Goal: Complete application form

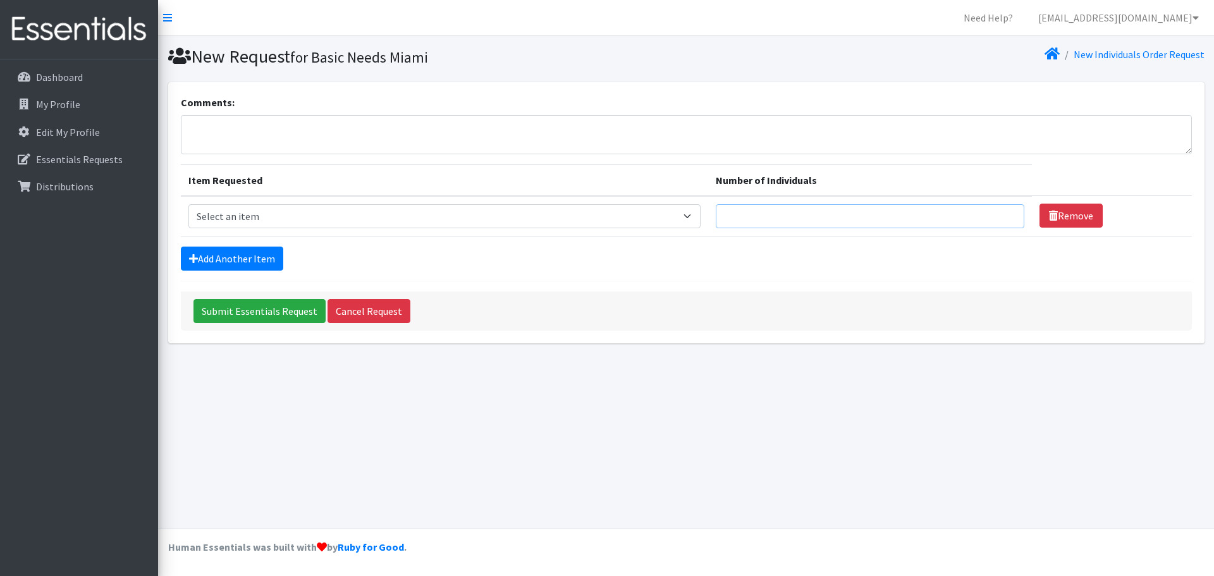
click at [872, 217] on input "Number of Individuals" at bounding box center [870, 216] width 309 height 24
type input "1"
click at [1002, 211] on input "1" at bounding box center [870, 216] width 309 height 24
click at [701, 218] on select "Select an item # - Total number of kids being served with this order: Adult Clo…" at bounding box center [444, 216] width 512 height 24
select select "10203"
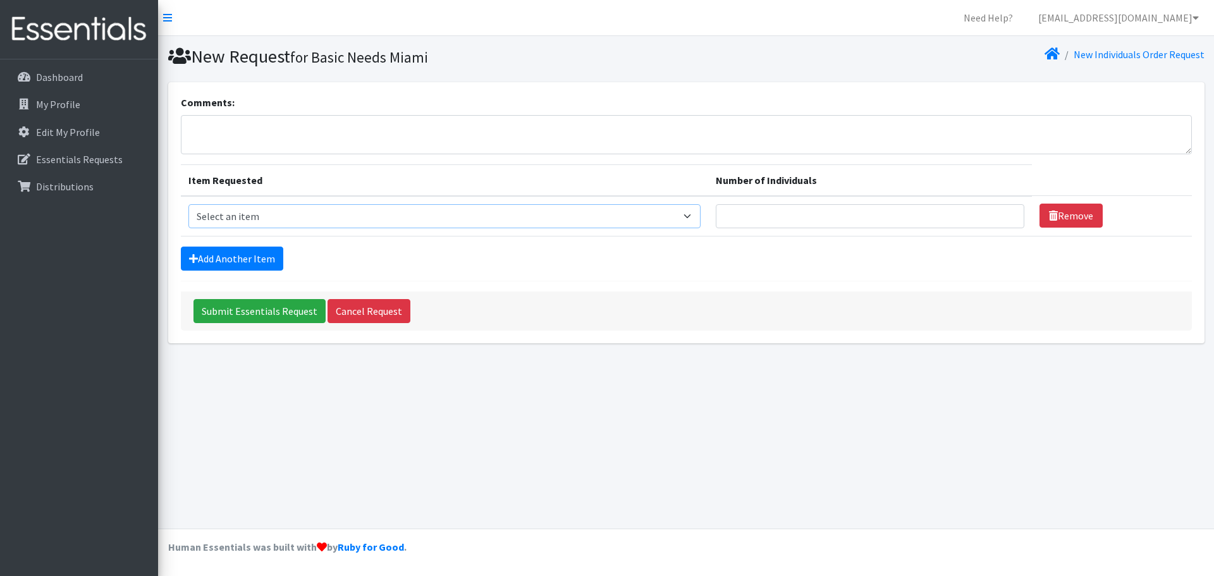
click at [188, 204] on select "Select an item # - Total number of kids being served with this order: Adult Clo…" at bounding box center [444, 216] width 512 height 24
click at [745, 219] on input "Number of Individuals" at bounding box center [870, 216] width 309 height 24
click at [1004, 218] on input "45" at bounding box center [870, 216] width 309 height 24
type input "46"
click at [1005, 209] on input "46" at bounding box center [870, 216] width 309 height 24
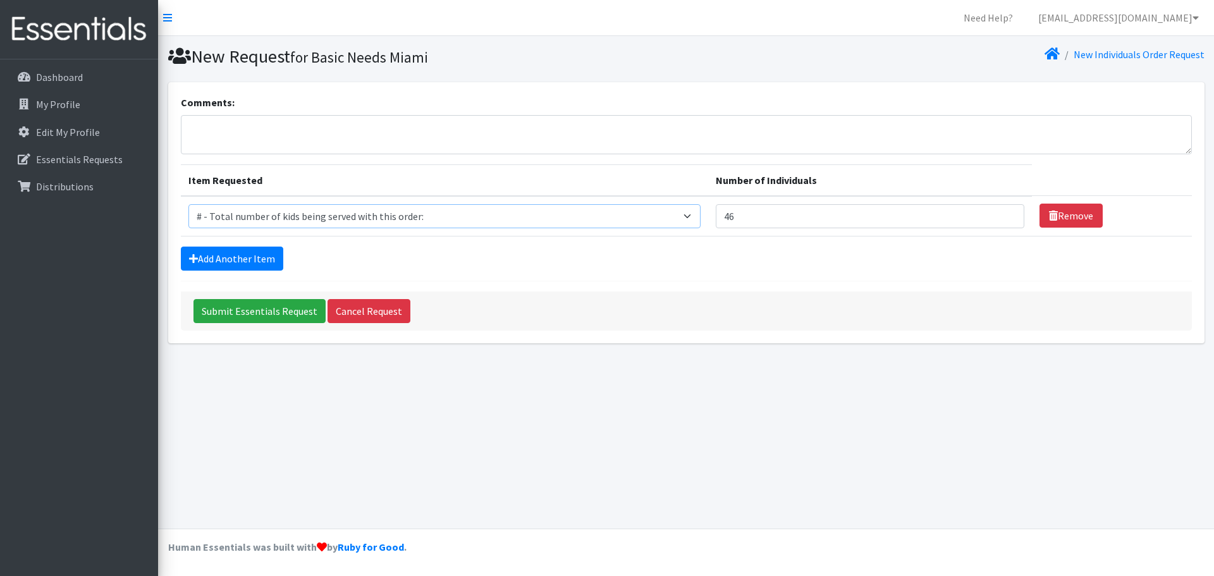
click at [696, 217] on select "Select an item # - Total number of kids being served with this order: Adult Clo…" at bounding box center [444, 216] width 512 height 24
click at [233, 257] on link "Add Another Item" at bounding box center [232, 259] width 102 height 24
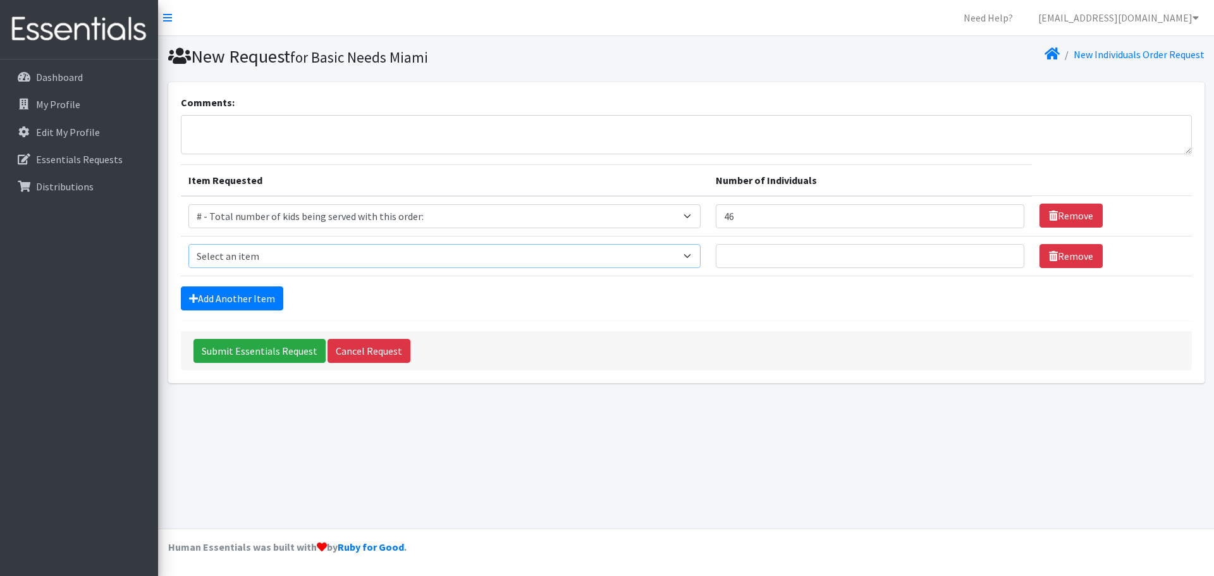
click at [701, 258] on select "Select an item # - Total number of kids being served with this order: Adult Clo…" at bounding box center [444, 256] width 512 height 24
click at [696, 255] on select "Select an item # - Total number of kids being served with this order: Adult Clo…" at bounding box center [444, 256] width 512 height 24
select select "2668"
click at [188, 244] on select "Select an item # - Total number of kids being served with this order: Adult Clo…" at bounding box center [444, 256] width 512 height 24
click at [756, 255] on input "Number of Individuals" at bounding box center [870, 256] width 309 height 24
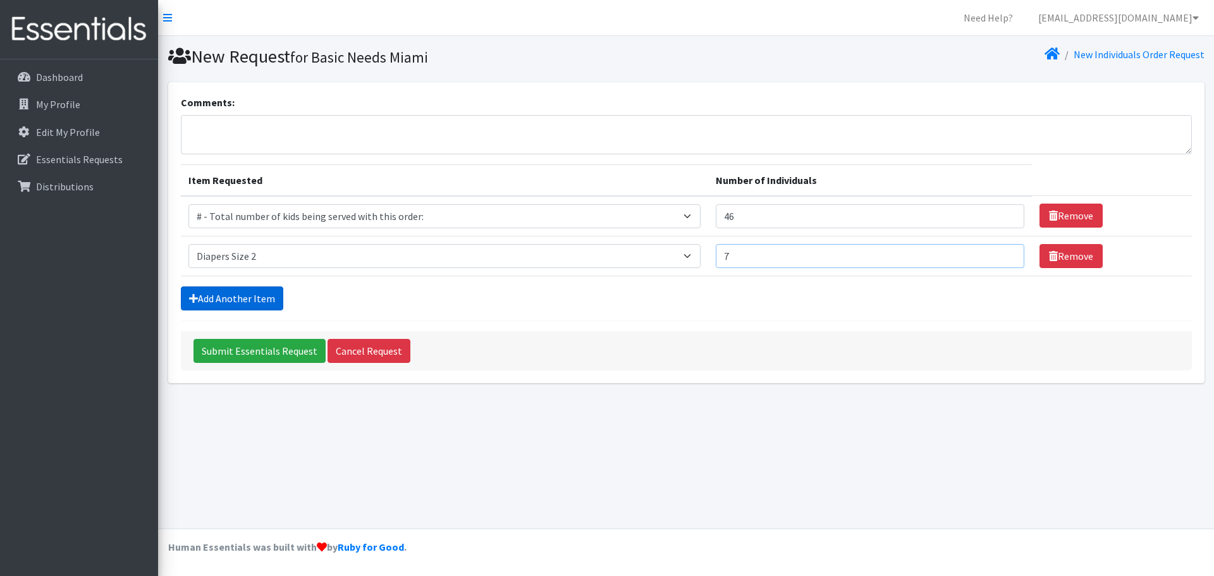
type input "7"
click at [242, 298] on link "Add Another Item" at bounding box center [232, 298] width 102 height 24
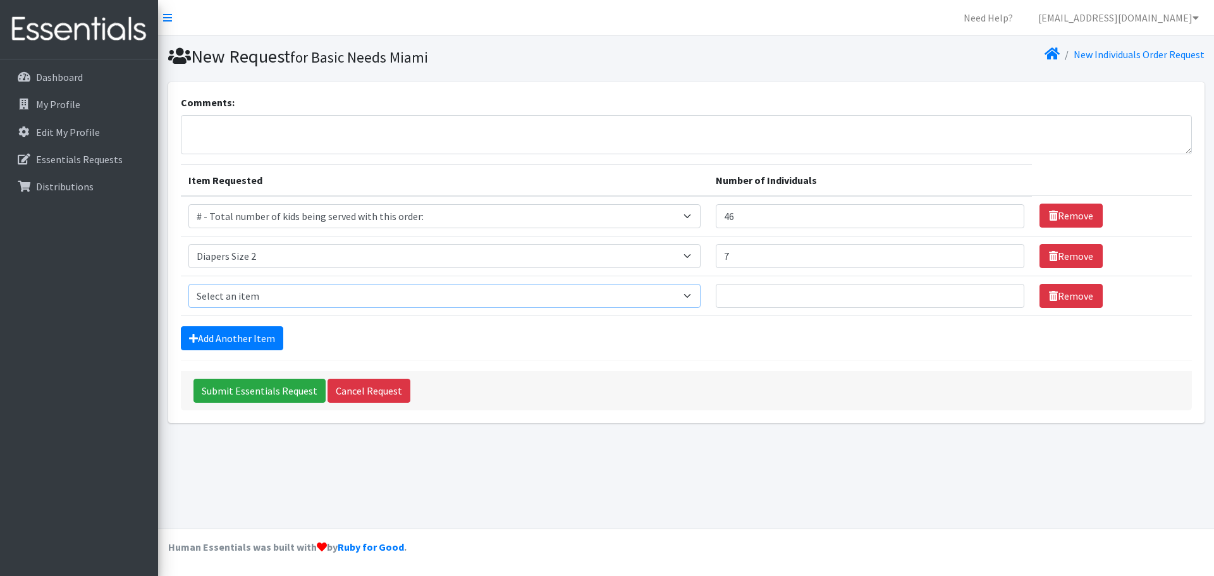
click at [695, 296] on select "Select an item # - Total number of kids being served with this order: Adult Clo…" at bounding box center [444, 296] width 512 height 24
select select "2655"
click at [188, 284] on select "Select an item # - Total number of kids being served with this order: Adult Clo…" at bounding box center [444, 296] width 512 height 24
click at [792, 293] on input "Number of Individuals" at bounding box center [870, 296] width 309 height 24
type input "10"
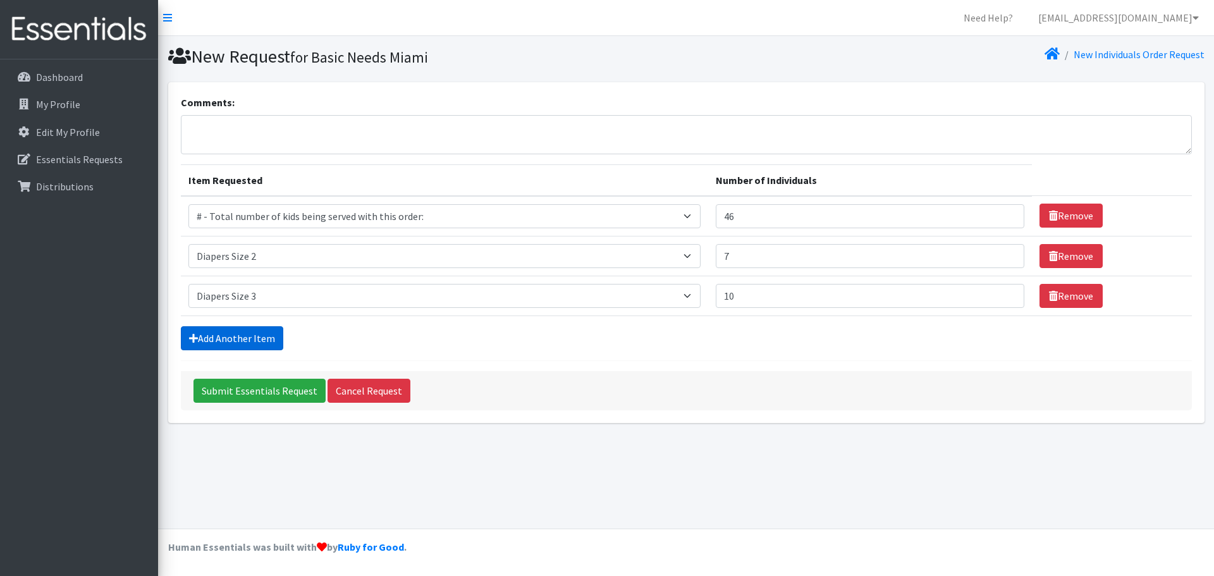
click at [259, 333] on link "Add Another Item" at bounding box center [232, 338] width 102 height 24
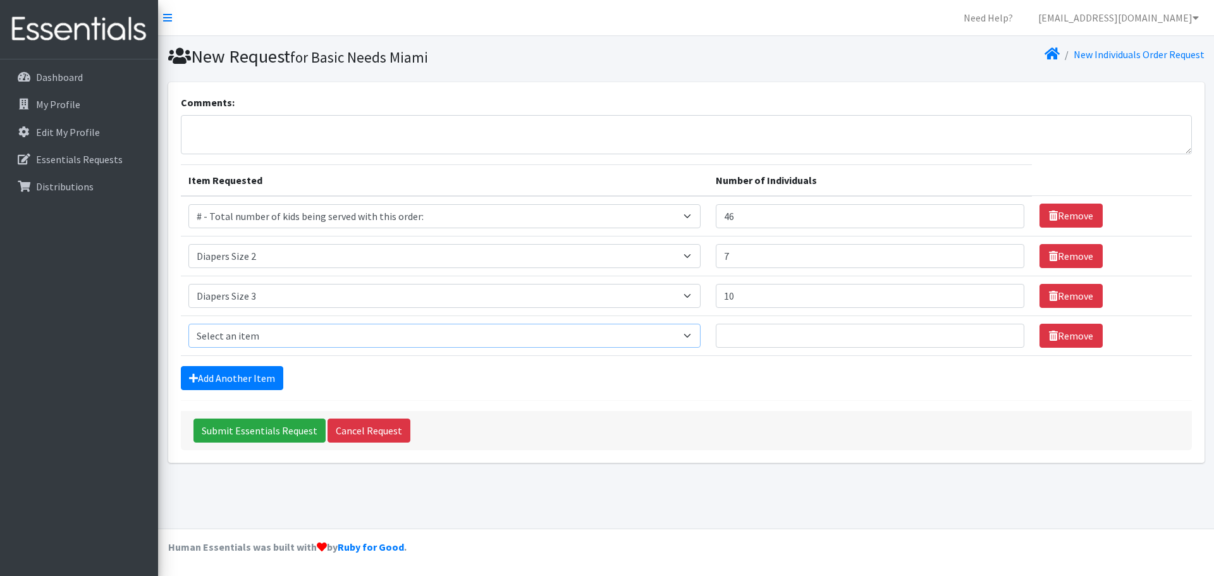
click at [696, 336] on select "Select an item # - Total number of kids being served with this order: Adult Clo…" at bounding box center [444, 336] width 512 height 24
select select "2661"
click at [188, 324] on select "Select an item # - Total number of kids being served with this order: Adult Clo…" at bounding box center [444, 336] width 512 height 24
click at [770, 345] on input "Number of Individuals" at bounding box center [870, 336] width 309 height 24
type input "12"
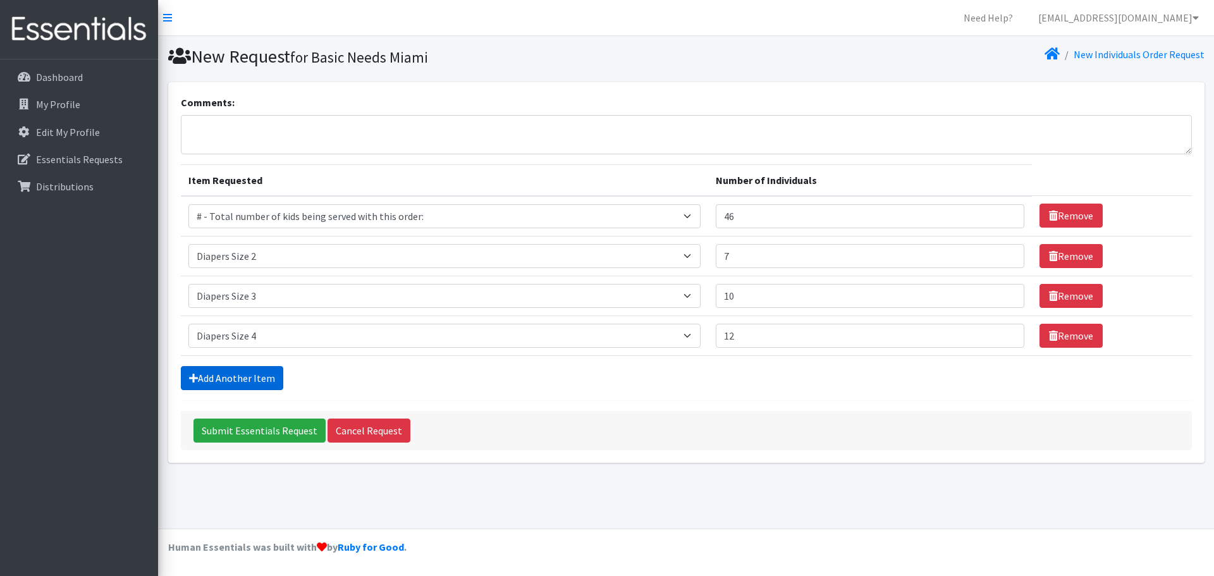
click at [244, 379] on link "Add Another Item" at bounding box center [232, 378] width 102 height 24
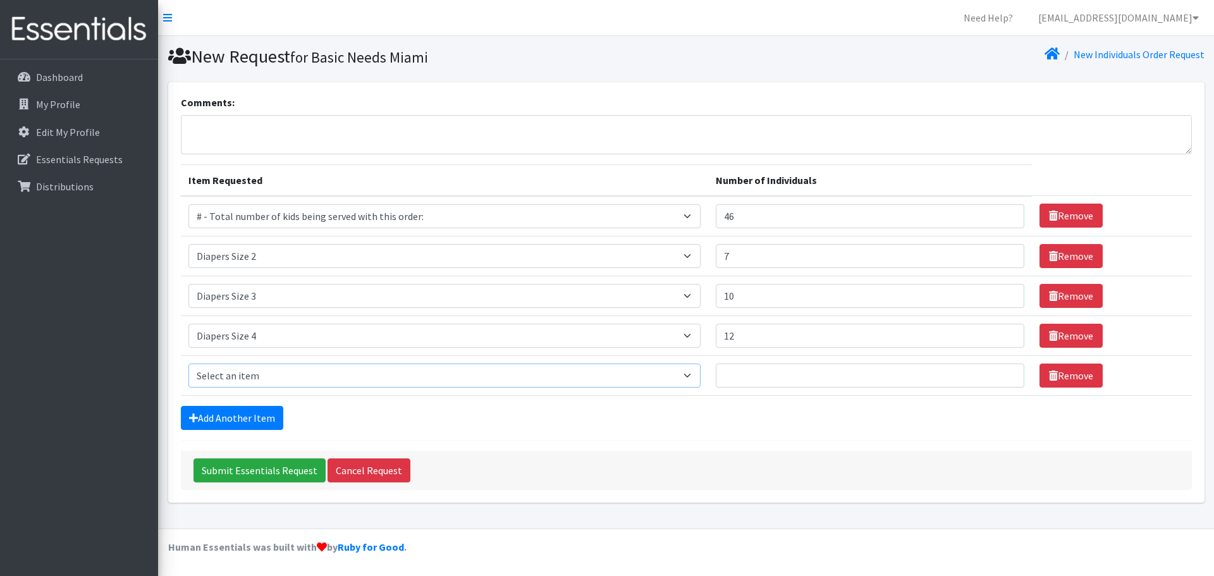
click at [697, 374] on select "Select an item # - Total number of kids being served with this order: Adult Clo…" at bounding box center [444, 376] width 512 height 24
select select "2652"
click at [188, 364] on select "Select an item # - Total number of kids being served with this order: Adult Clo…" at bounding box center [444, 376] width 512 height 24
click at [782, 380] on input "Number of Individuals" at bounding box center [870, 376] width 309 height 24
type input "8"
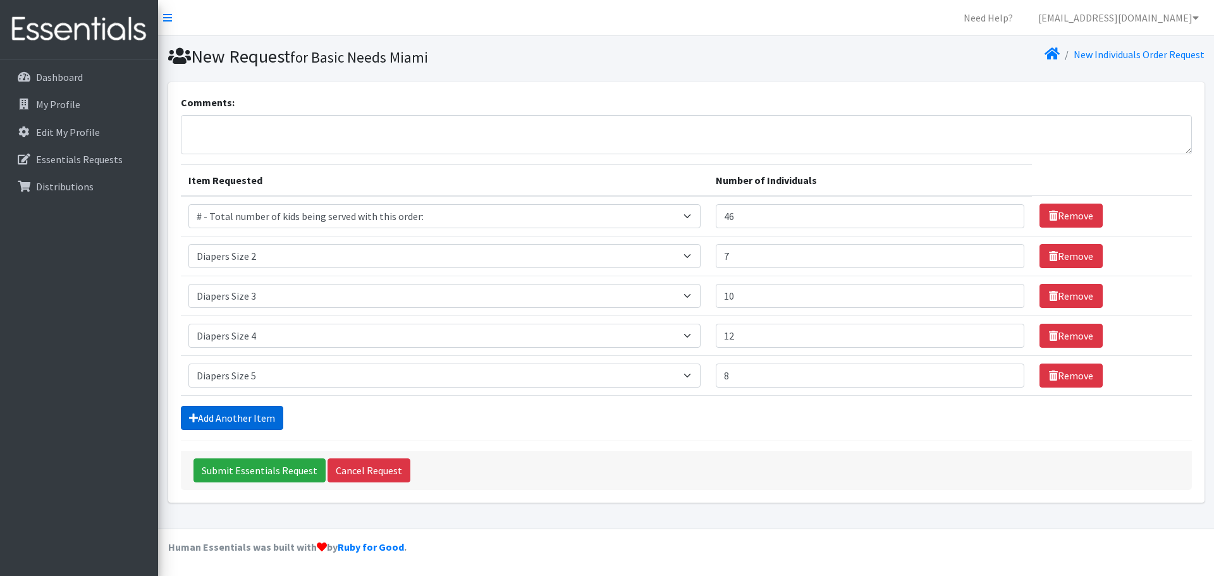
click at [242, 419] on link "Add Another Item" at bounding box center [232, 418] width 102 height 24
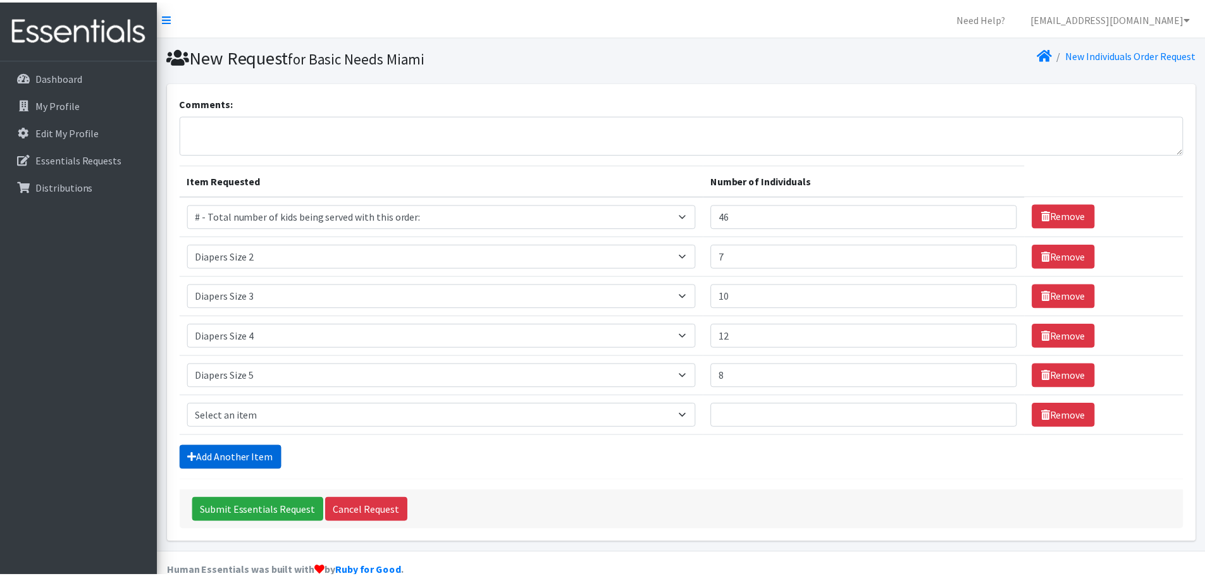
scroll to position [24, 0]
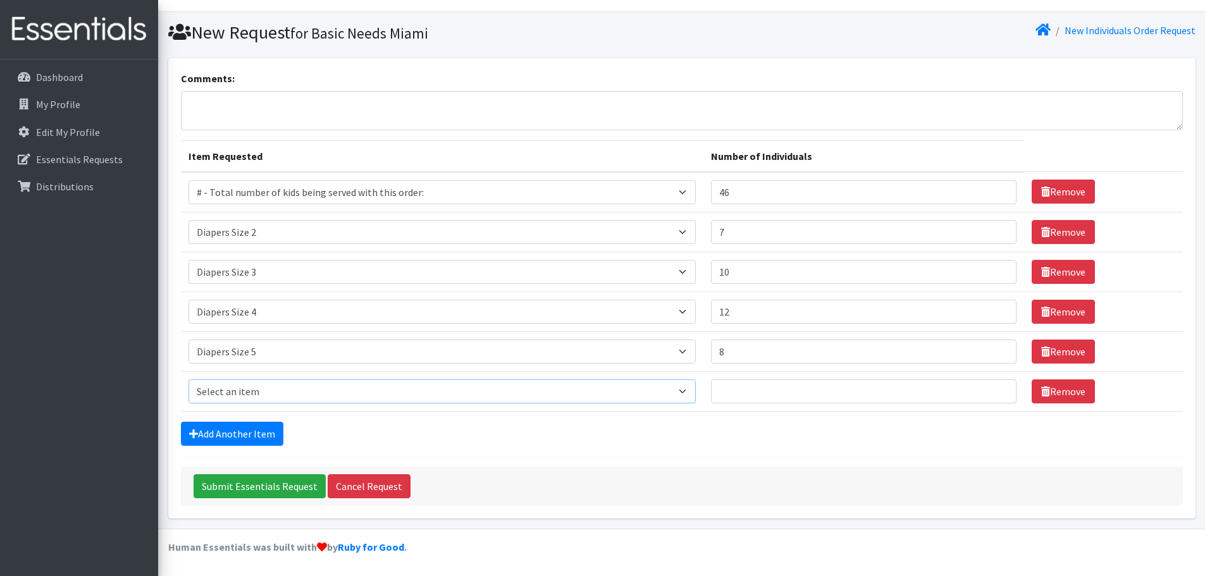
click at [695, 391] on select "Select an item # - Total number of kids being served with this order: Adult Clo…" at bounding box center [441, 391] width 507 height 24
select select "2674"
click at [188, 379] on select "Select an item # - Total number of kids being served with this order: Adult Clo…" at bounding box center [441, 391] width 507 height 24
click at [744, 394] on input "Number of Individuals" at bounding box center [863, 391] width 305 height 24
type input "2"
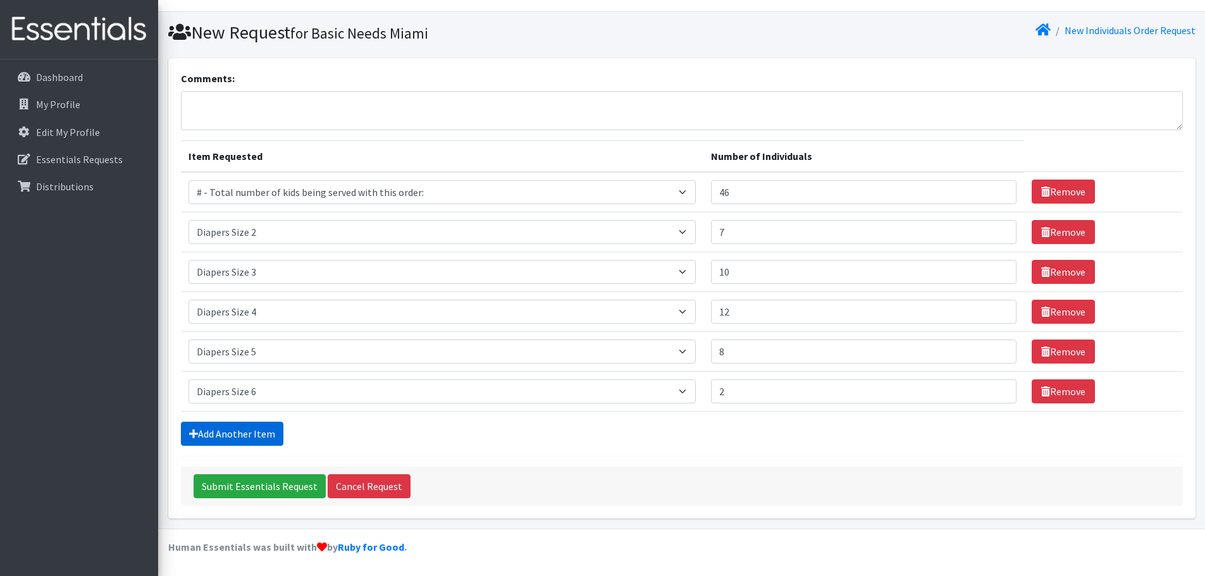
click at [228, 438] on link "Add Another Item" at bounding box center [232, 434] width 102 height 24
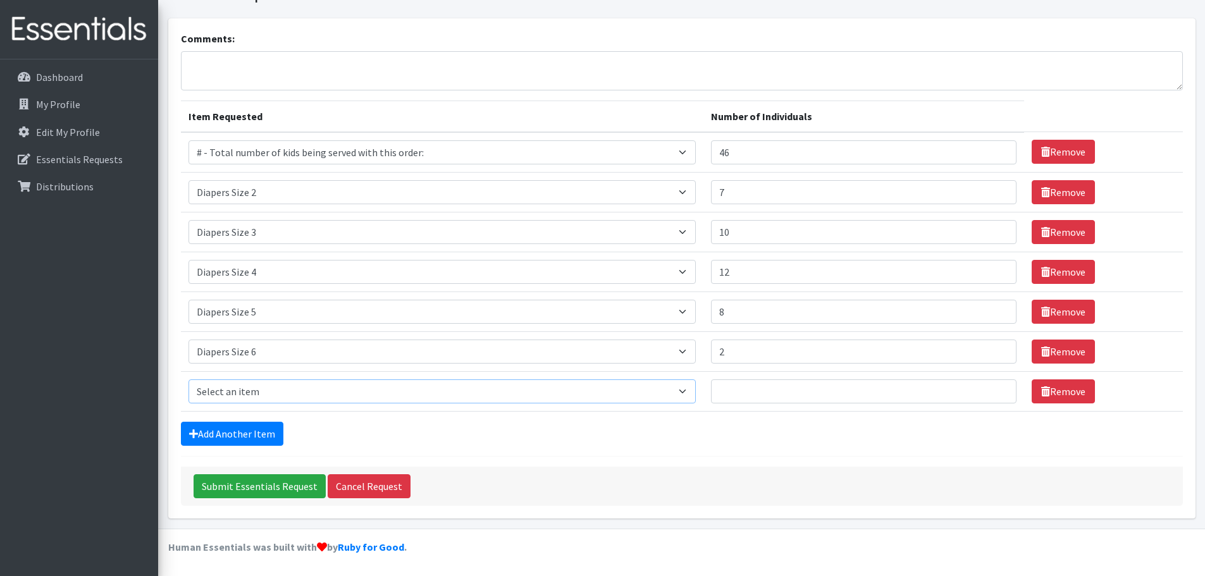
click at [696, 391] on select "Select an item # - Total number of kids being served with this order: Adult Clo…" at bounding box center [441, 391] width 507 height 24
select select "12644"
click at [188, 379] on select "Select an item # - Total number of kids being served with this order: Adult Clo…" at bounding box center [441, 391] width 507 height 24
click at [758, 390] on input "Number of Individuals" at bounding box center [863, 391] width 305 height 24
type input "1"
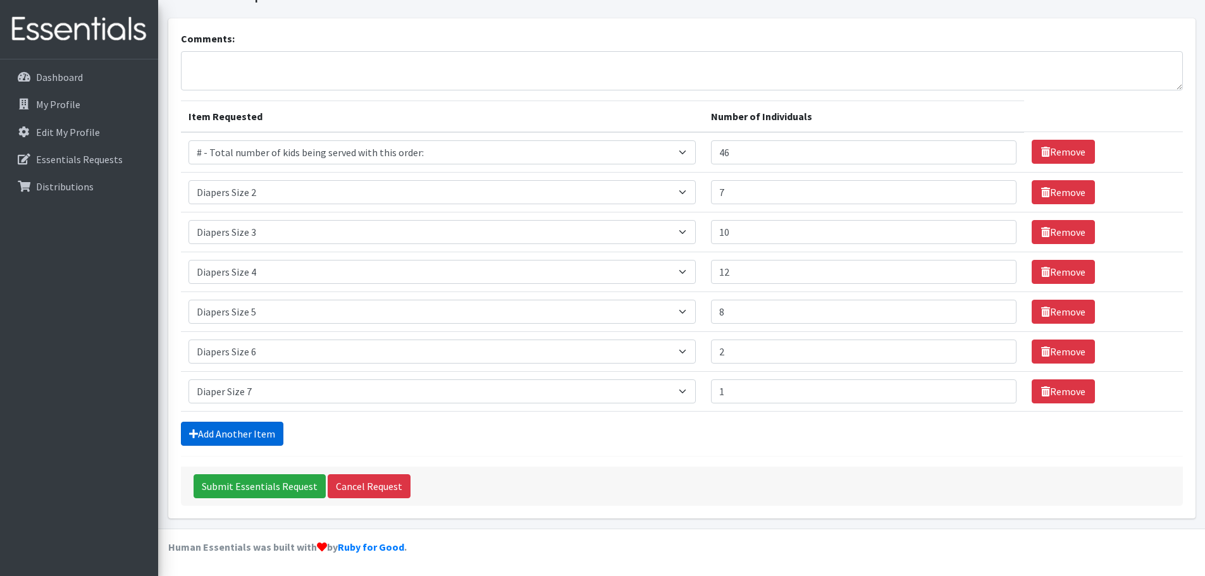
click at [228, 440] on link "Add Another Item" at bounding box center [232, 434] width 102 height 24
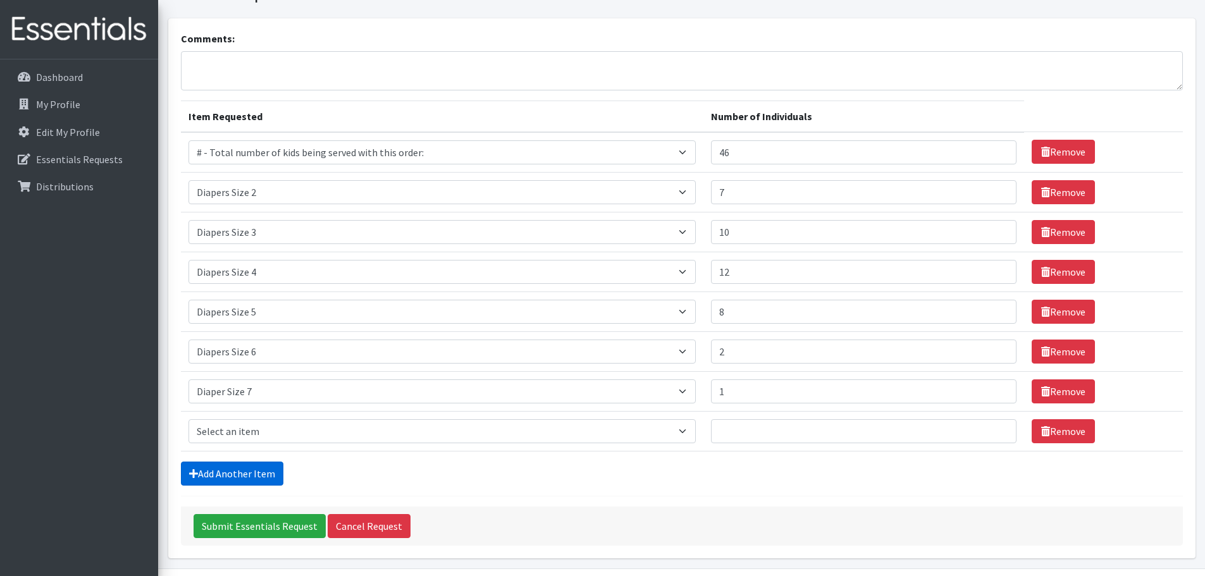
scroll to position [104, 0]
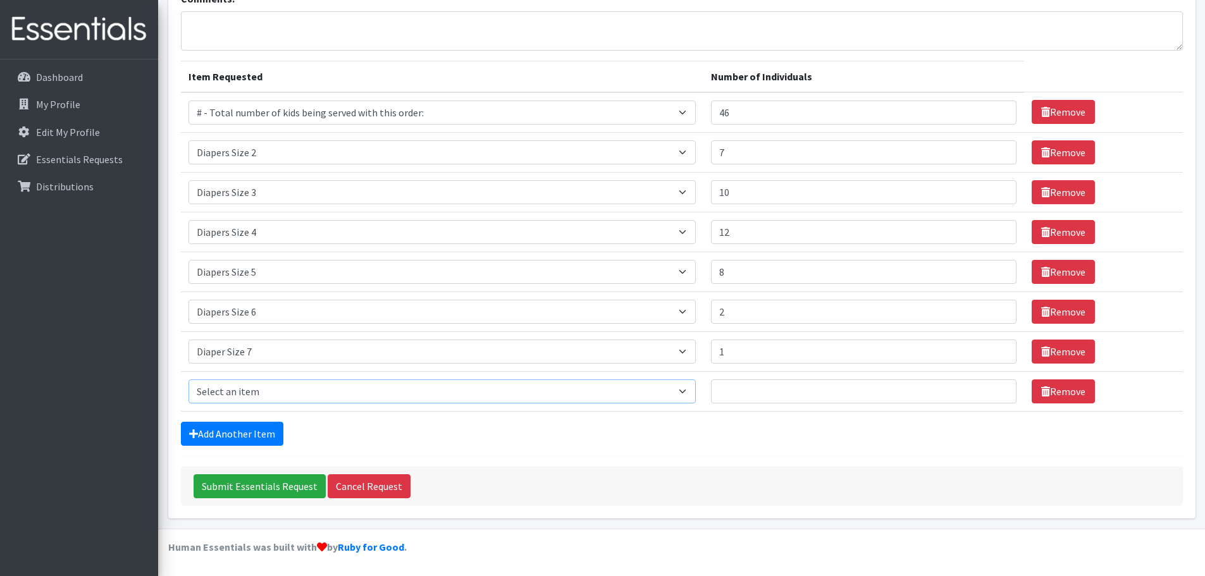
click at [693, 392] on select "Select an item # - Total number of kids being served with this order: Adult Clo…" at bounding box center [441, 391] width 507 height 24
select select "2644"
click at [188, 379] on select "Select an item # - Total number of kids being served with this order: Adult Clo…" at bounding box center [441, 391] width 507 height 24
click at [782, 392] on input "Number of Individuals" at bounding box center [863, 391] width 305 height 24
type input "1"
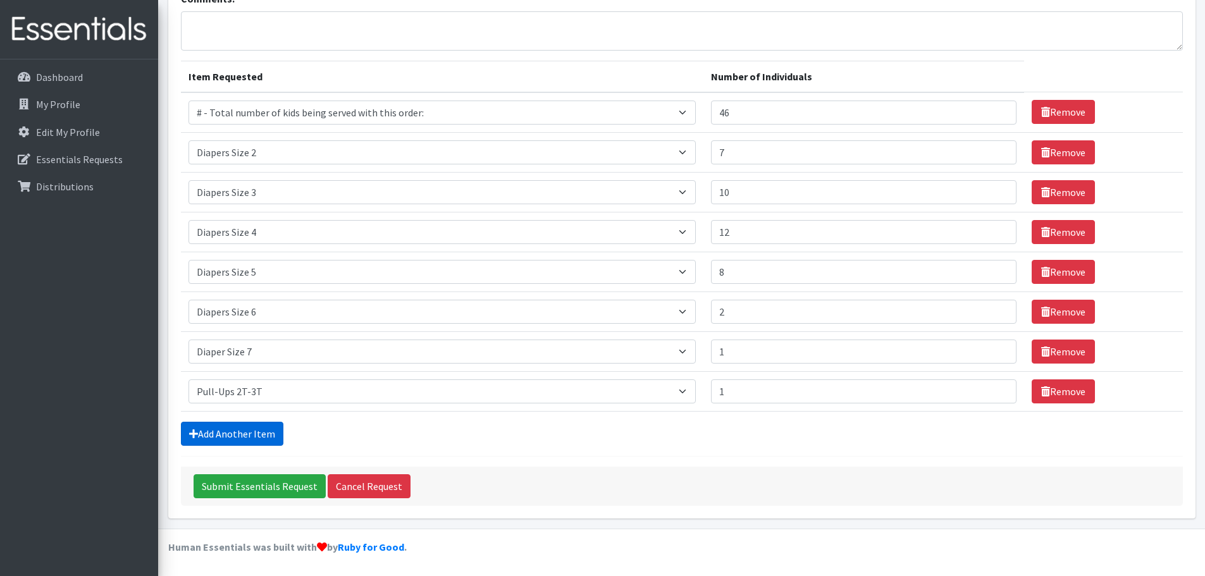
click at [235, 438] on link "Add Another Item" at bounding box center [232, 434] width 102 height 24
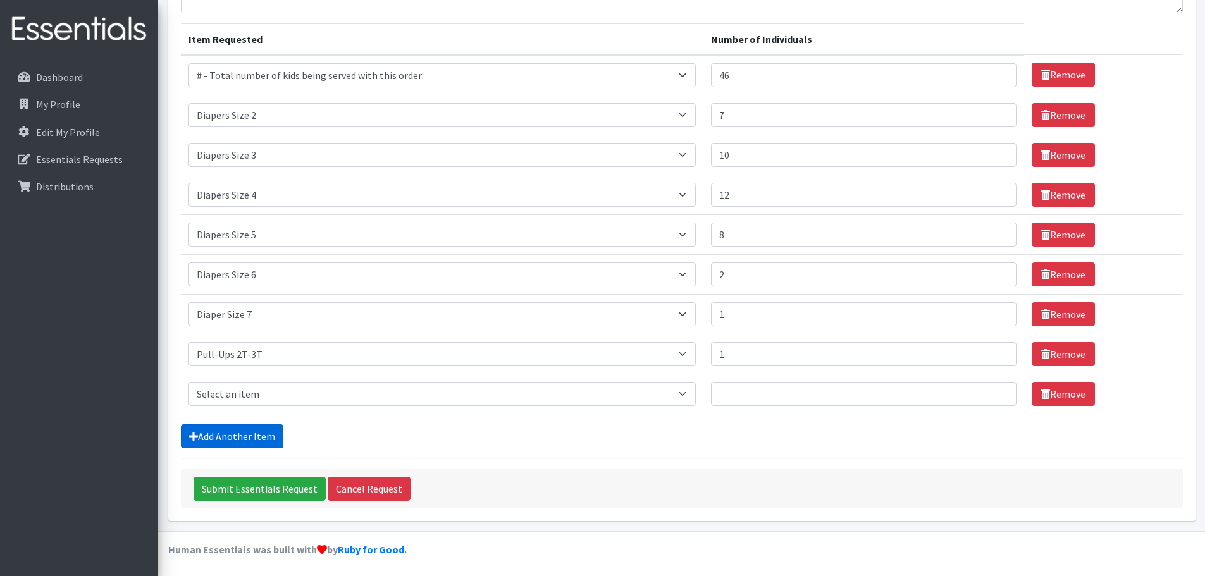
scroll to position [144, 0]
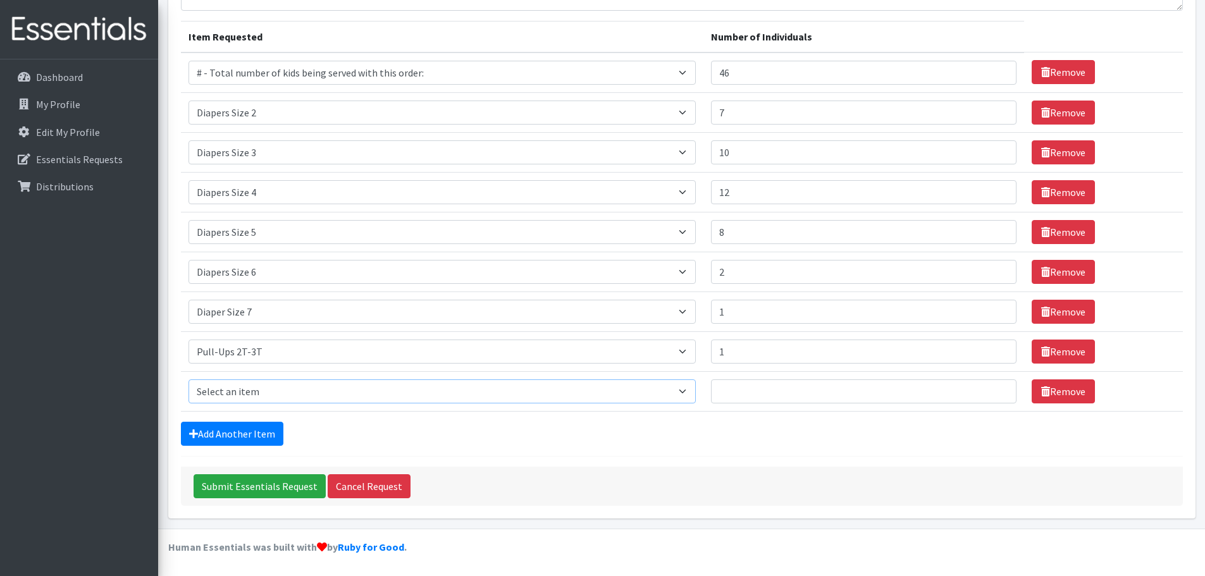
click at [689, 390] on select "Select an item # - Total number of kids being served with this order: Adult Clo…" at bounding box center [441, 391] width 507 height 24
select select "2679"
click at [188, 379] on select "Select an item # - Total number of kids being served with this order: Adult Clo…" at bounding box center [441, 391] width 507 height 24
click at [741, 394] on input "Number of Individuals" at bounding box center [863, 391] width 305 height 24
type input "3"
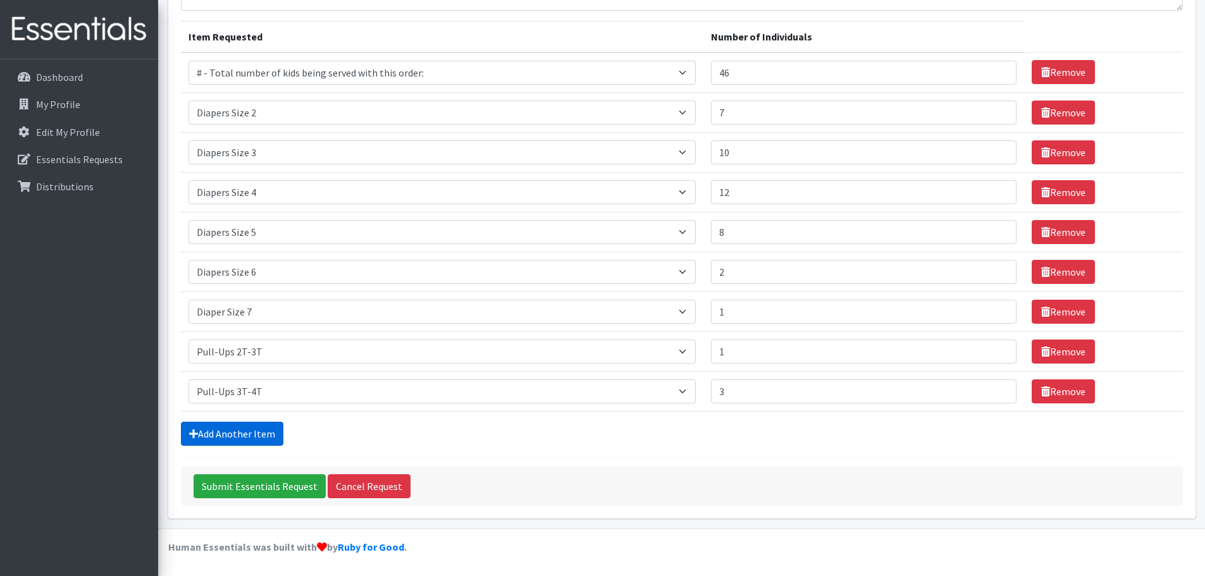
click at [211, 439] on link "Add Another Item" at bounding box center [232, 434] width 102 height 24
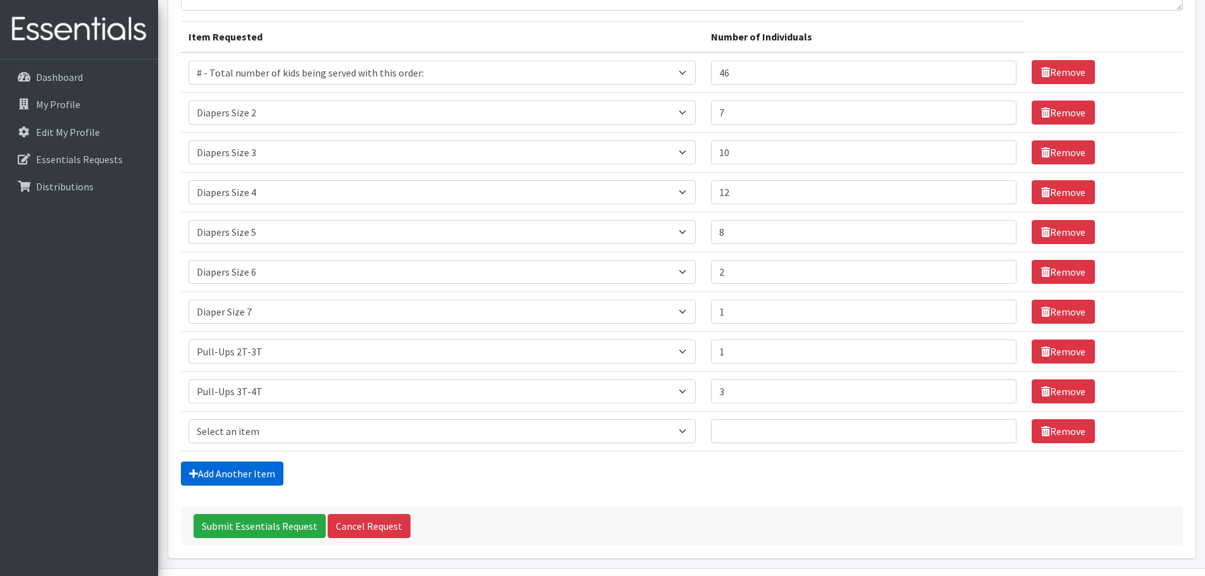
scroll to position [183, 0]
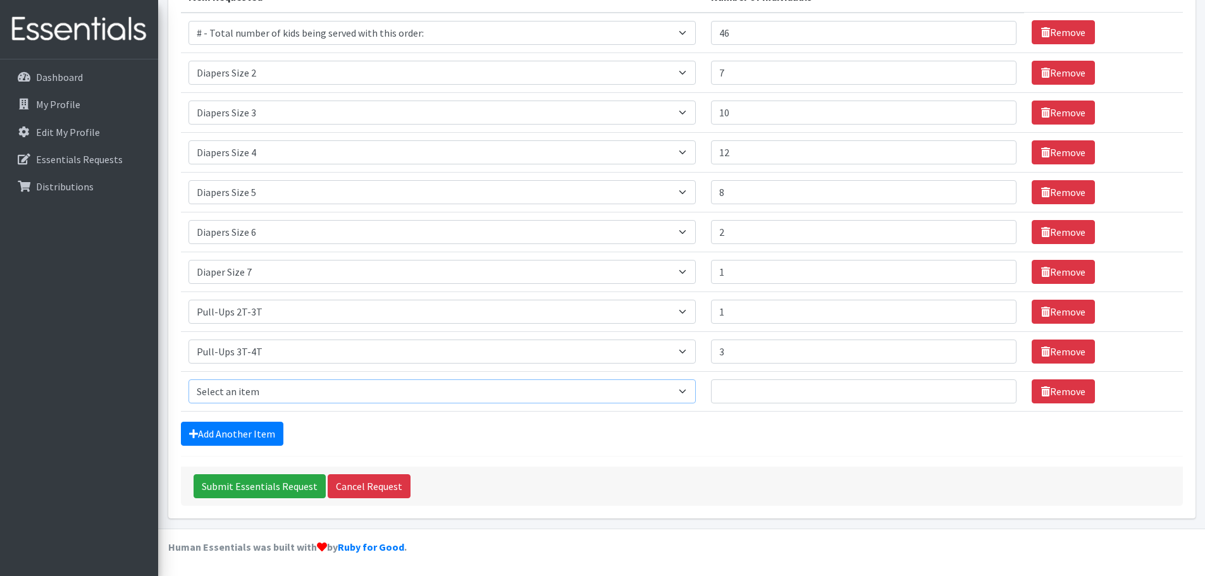
click at [693, 390] on select "Select an item # - Total number of kids being served with this order: Adult Clo…" at bounding box center [441, 391] width 507 height 24
select select "2680"
click at [188, 379] on select "Select an item # - Total number of kids being served with this order: Adult Clo…" at bounding box center [441, 391] width 507 height 24
click at [731, 386] on input "Number of Individuals" at bounding box center [863, 391] width 305 height 24
click at [232, 440] on link "Add Another Item" at bounding box center [232, 434] width 102 height 24
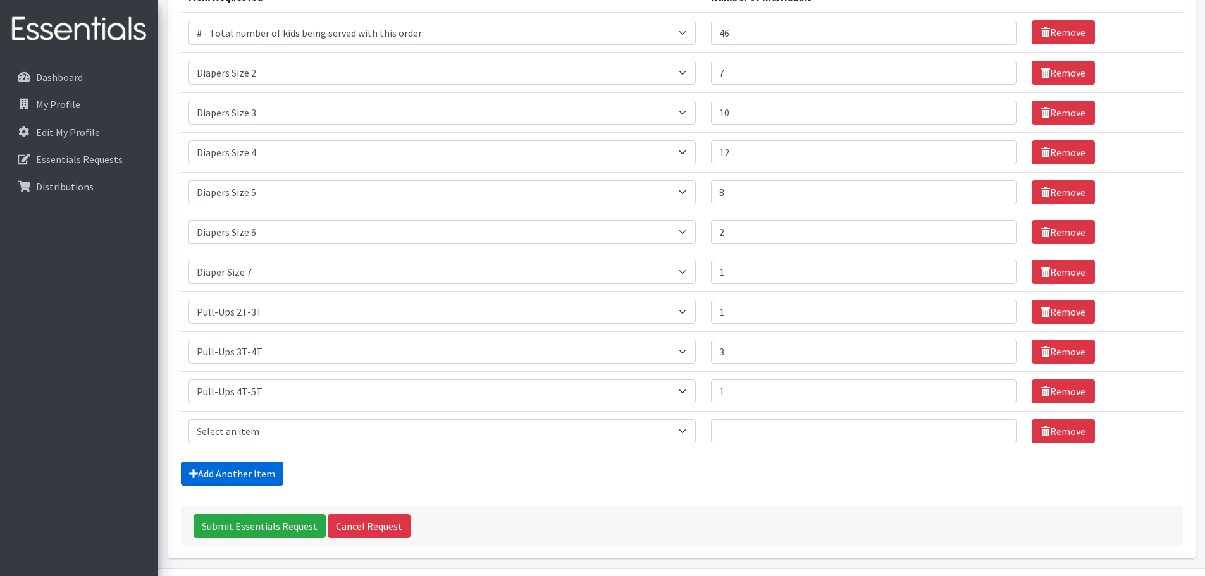
scroll to position [223, 0]
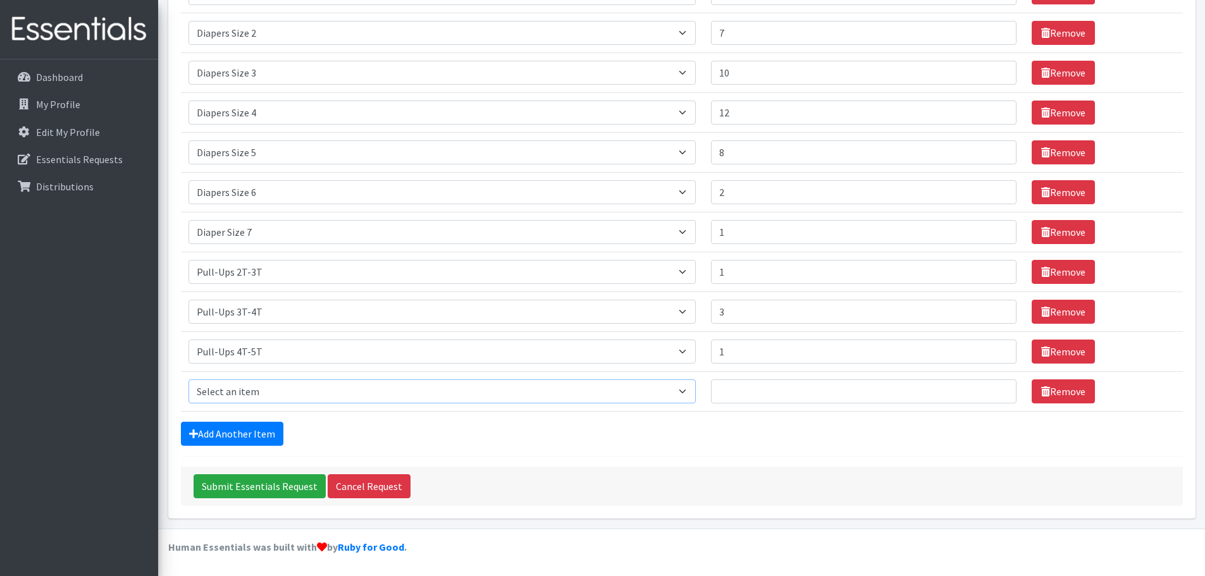
click at [695, 393] on select "Select an item # - Total number of kids being served with this order: Adult Clo…" at bounding box center [441, 391] width 507 height 24
click at [746, 387] on input "Number of Individuals" at bounding box center [863, 391] width 305 height 24
type input "2"
click at [996, 347] on input "2" at bounding box center [863, 352] width 305 height 24
click at [694, 393] on select "Select an item # - Total number of kids being served with this order: Adult Clo…" at bounding box center [441, 391] width 507 height 24
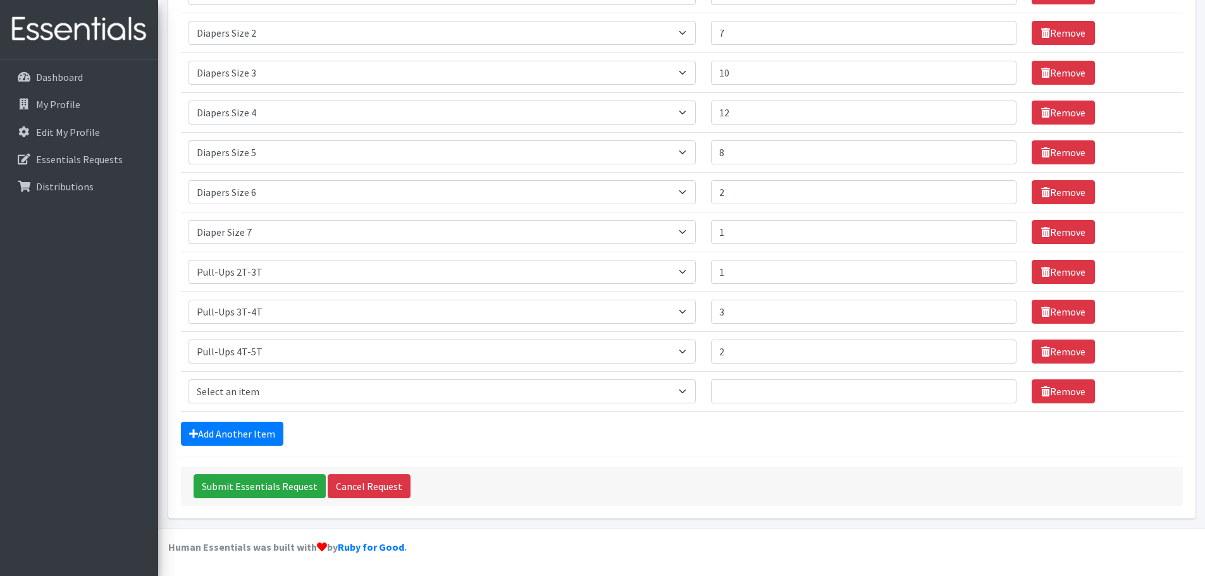
click at [734, 431] on div "Add Another Item" at bounding box center [682, 434] width 1002 height 24
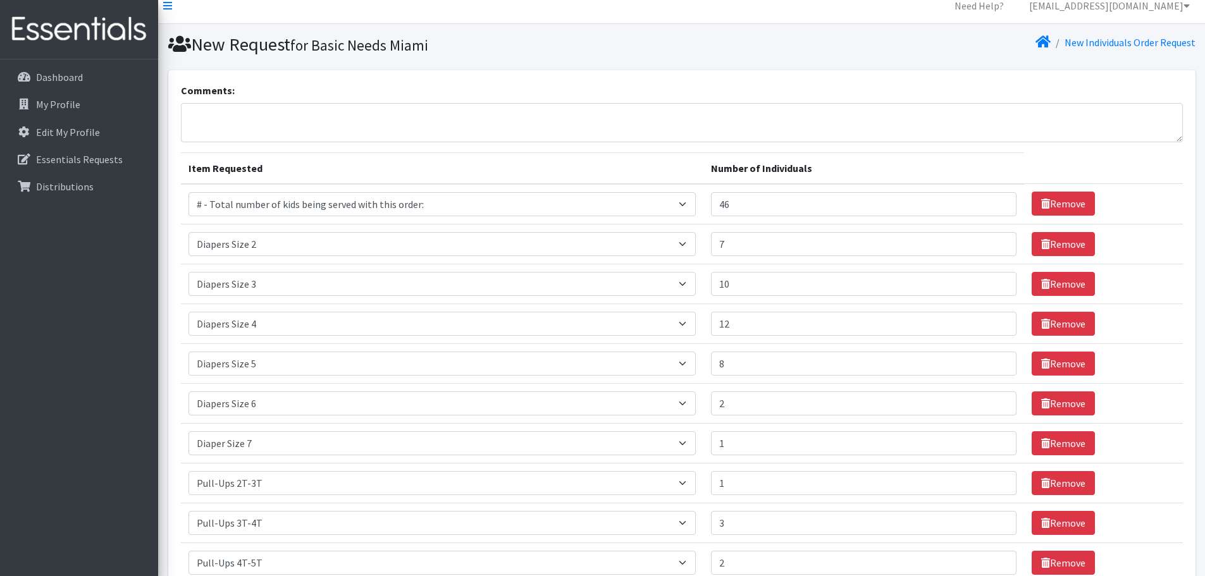
scroll to position [0, 0]
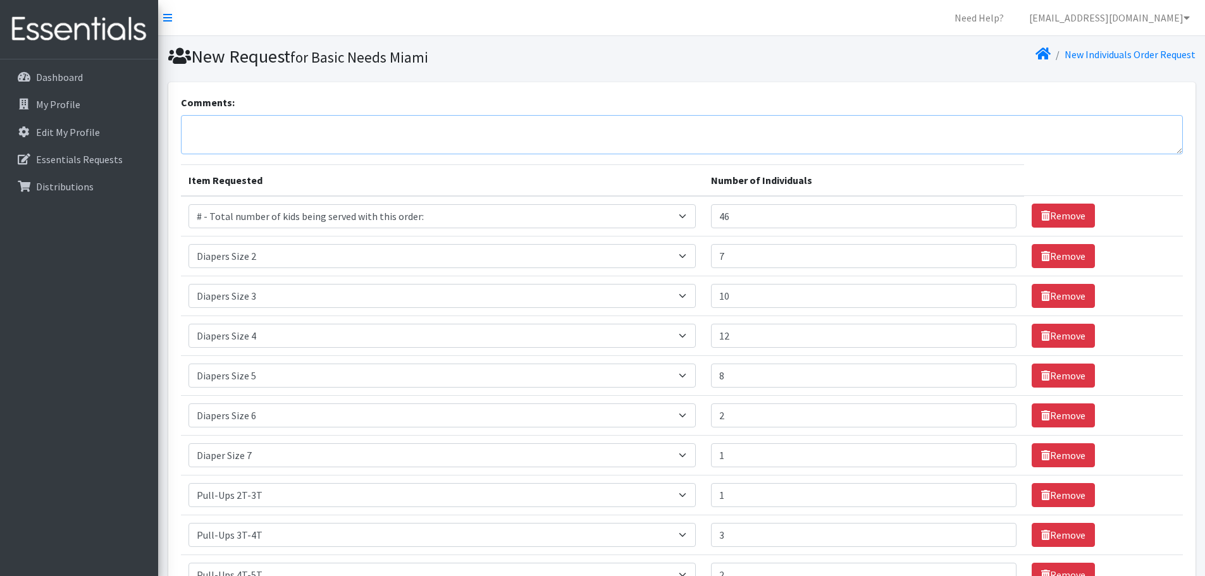
click at [201, 124] on textarea "Comments:" at bounding box center [682, 134] width 1002 height 39
paste textarea "If available, I would like to place an order for the following items: - 34 baby…"
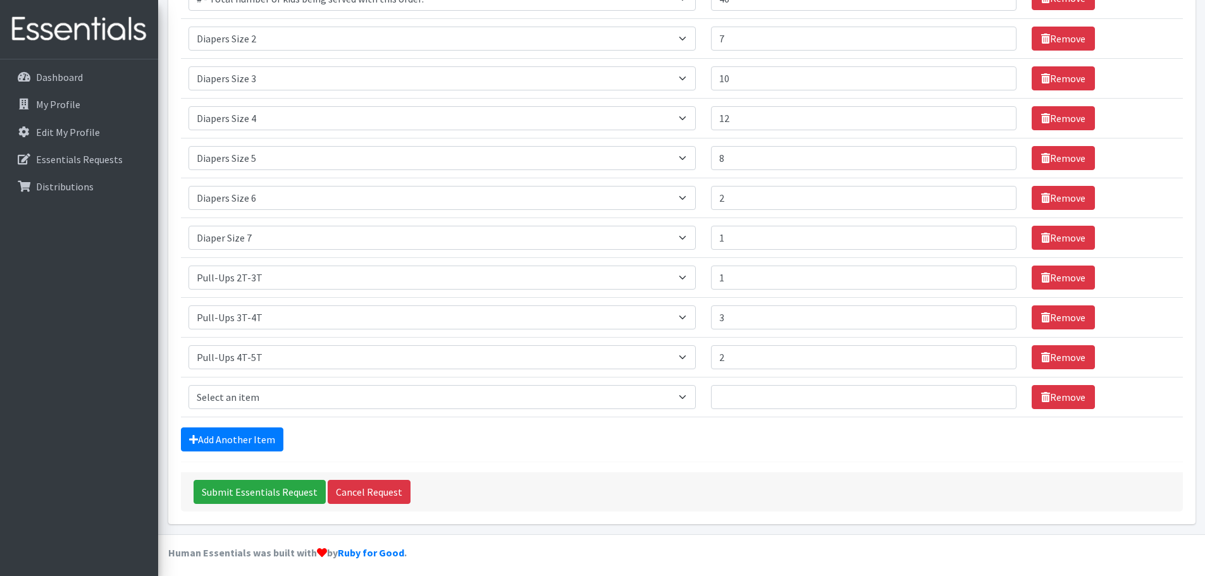
scroll to position [223, 0]
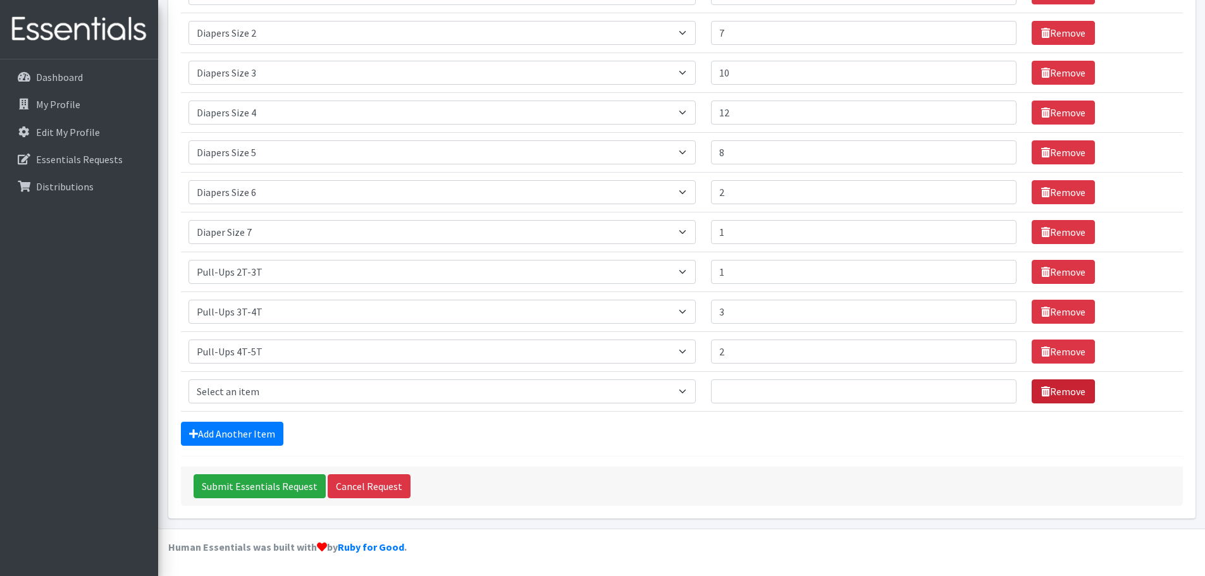
type textarea "If available, I would like to place an order for the following items: - 34 baby…"
click at [1057, 395] on link "Remove" at bounding box center [1062, 391] width 63 height 24
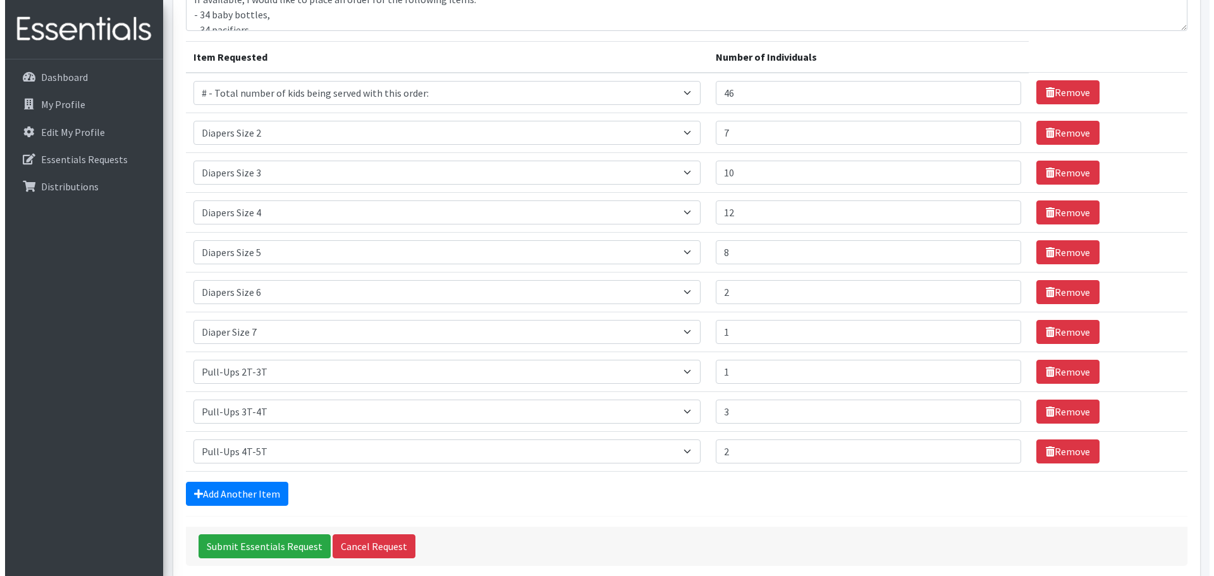
scroll to position [183, 0]
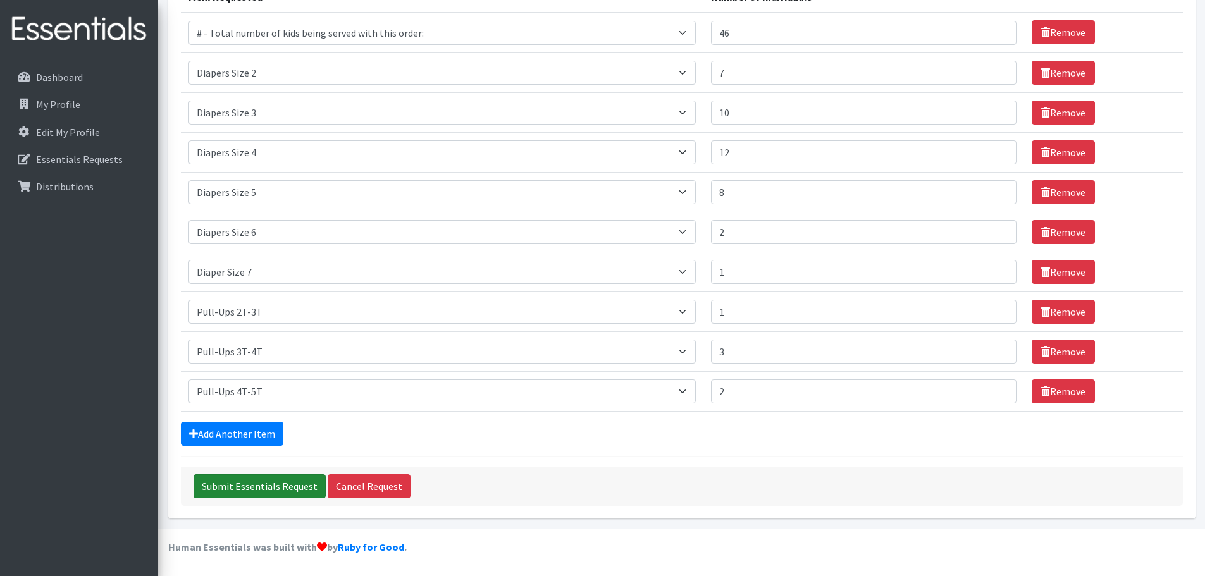
click at [278, 484] on input "Submit Essentials Request" at bounding box center [260, 486] width 132 height 24
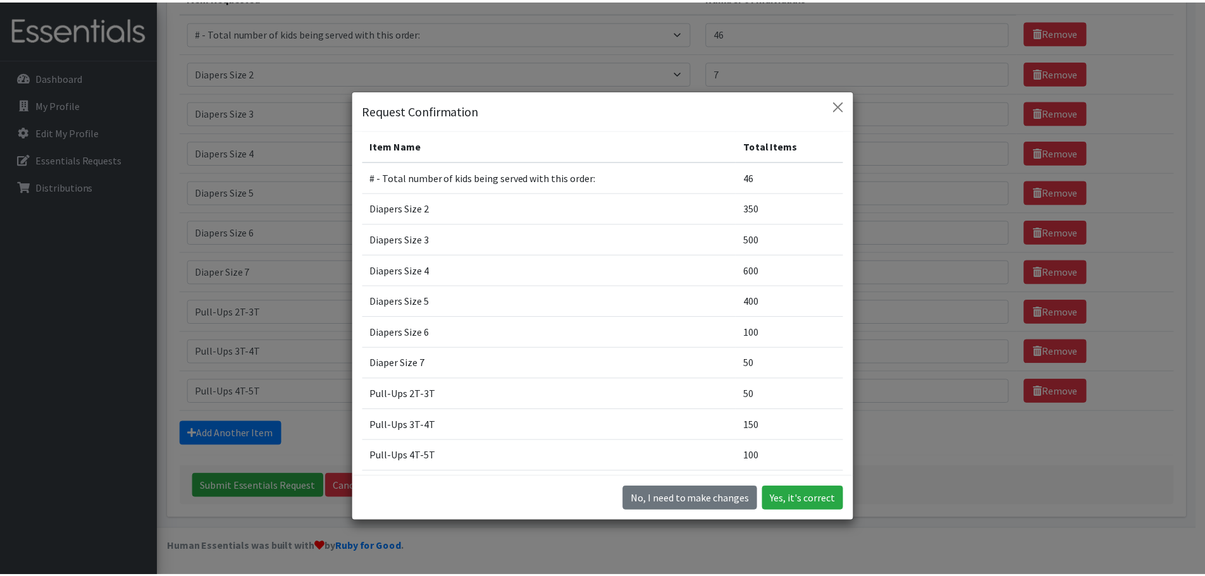
scroll to position [0, 0]
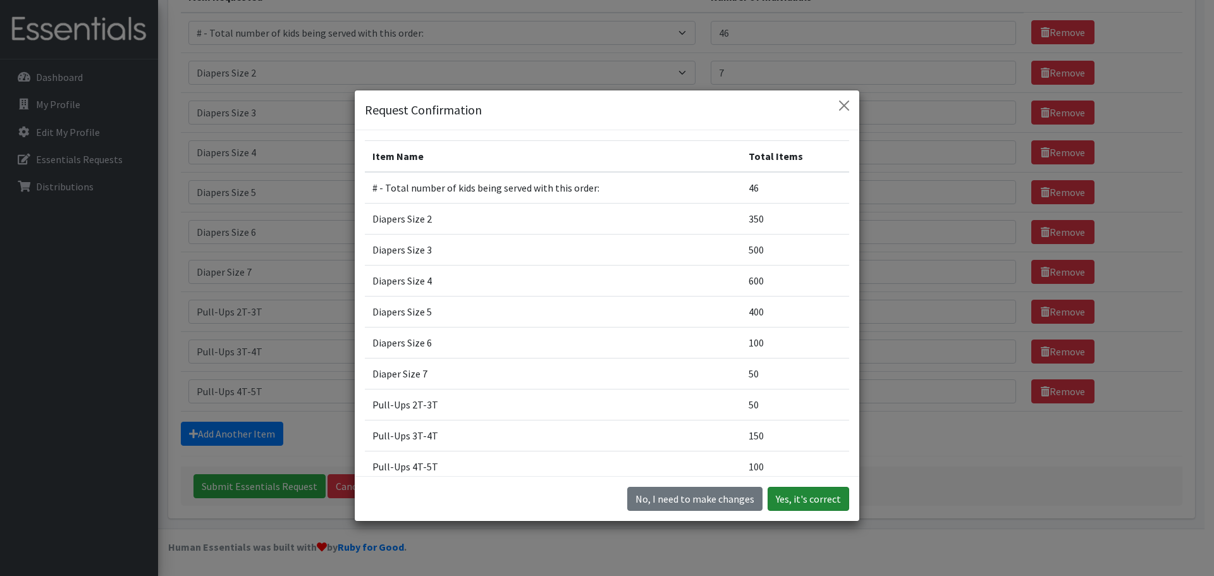
click at [801, 496] on button "Yes, it's correct" at bounding box center [809, 499] width 82 height 24
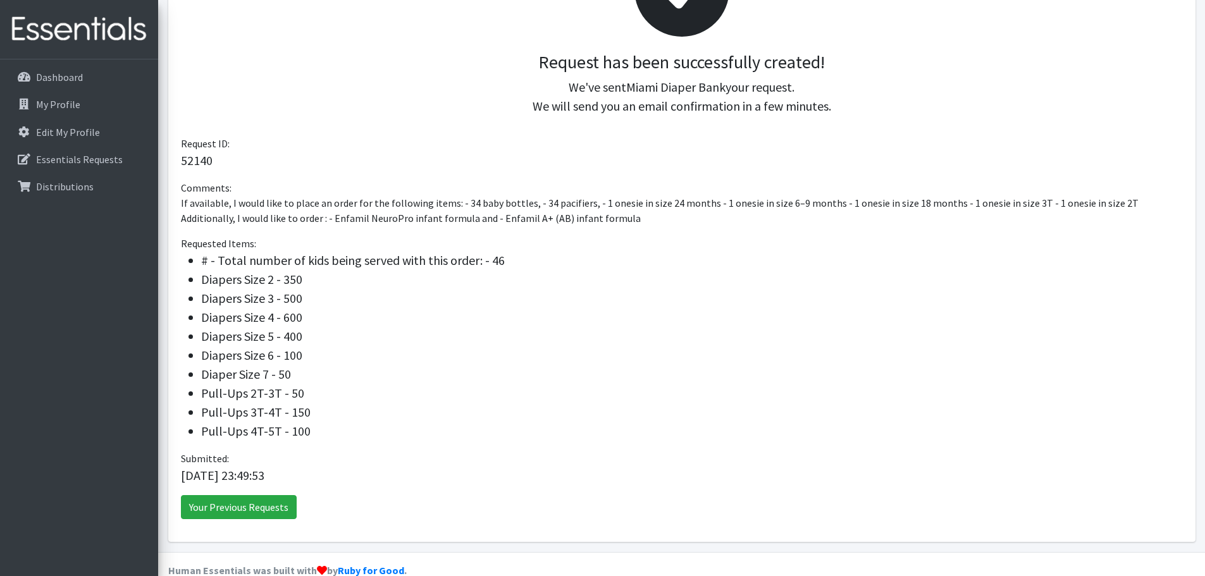
scroll to position [273, 0]
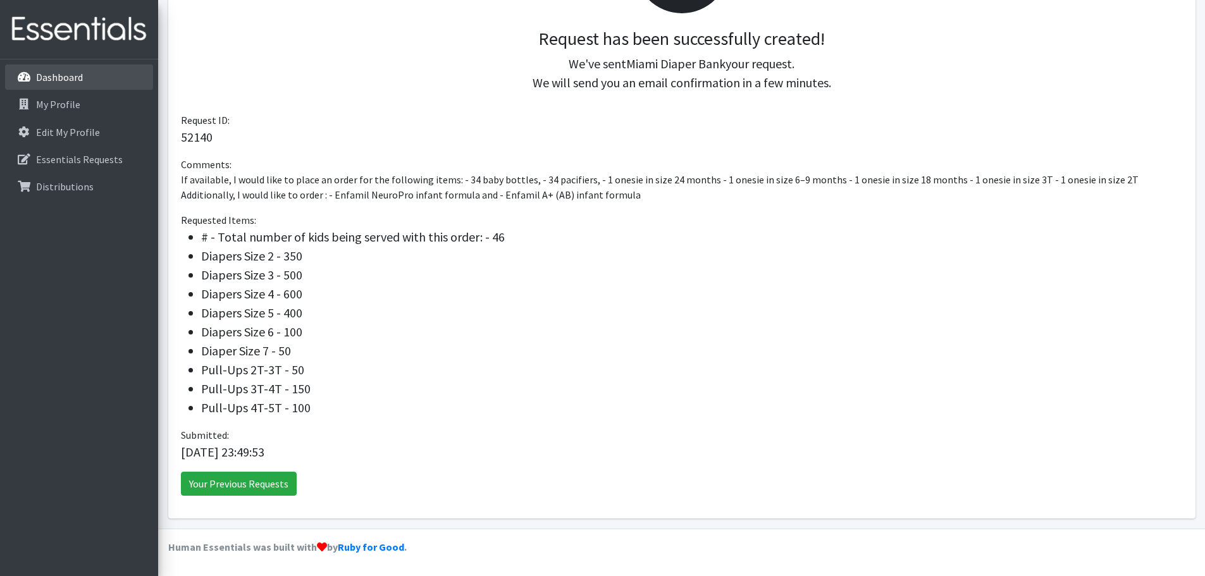
click at [78, 78] on p "Dashboard" at bounding box center [59, 77] width 47 height 13
